Goal: Answer question/provide support: Share knowledge or assist other users

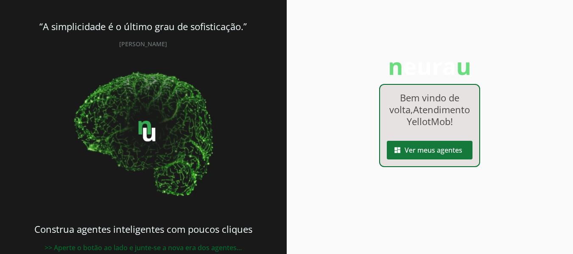
click at [431, 158] on span at bounding box center [430, 150] width 86 height 20
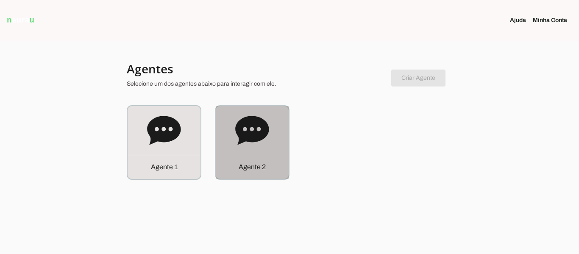
click at [267, 126] on icon at bounding box center [251, 130] width 33 height 29
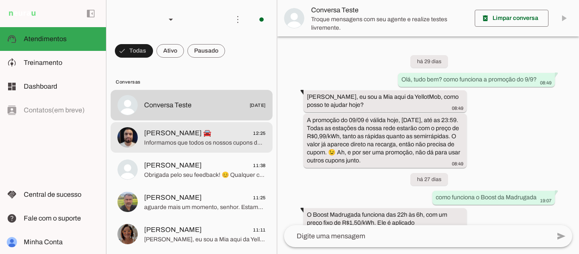
scroll to position [344, 0]
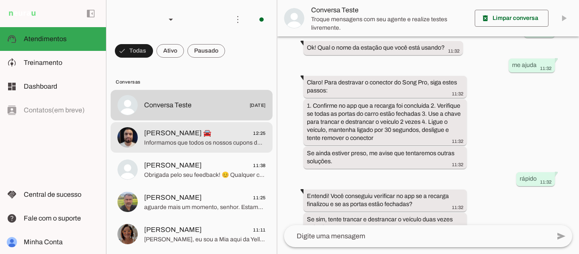
click at [214, 142] on span "Informamos que todos os nossos cupons destinados a motoristas possuem desconto …" at bounding box center [205, 143] width 122 height 8
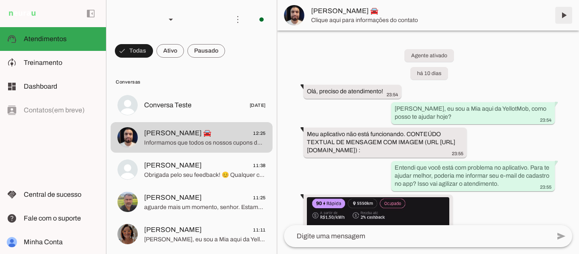
scroll to position [2566, 0]
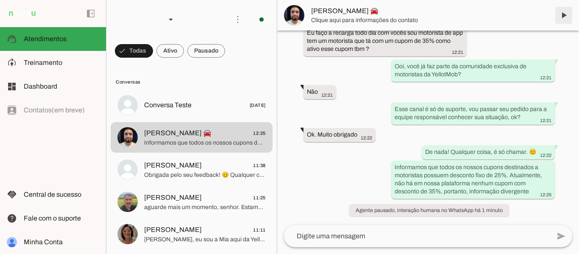
click at [562, 13] on span at bounding box center [564, 15] width 20 height 20
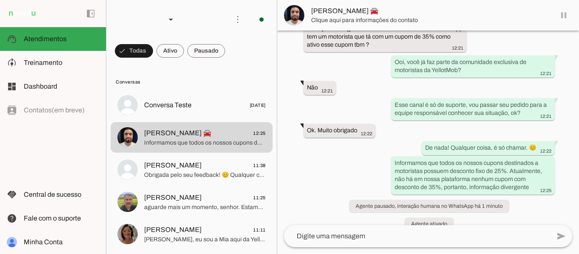
scroll to position [2584, 0]
